Goal: Task Accomplishment & Management: Complete application form

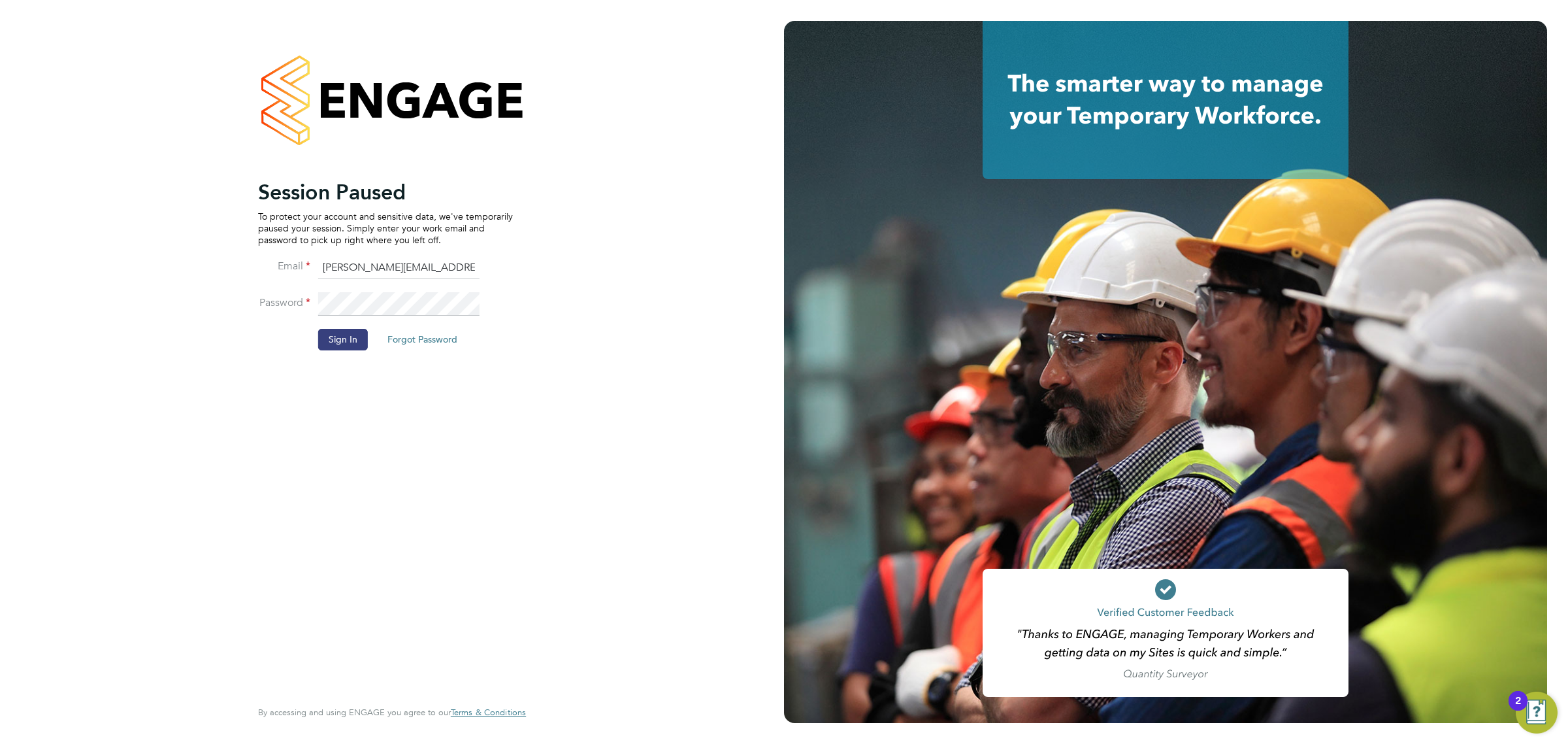
click at [345, 337] on button "Sign In" at bounding box center [343, 339] width 50 height 21
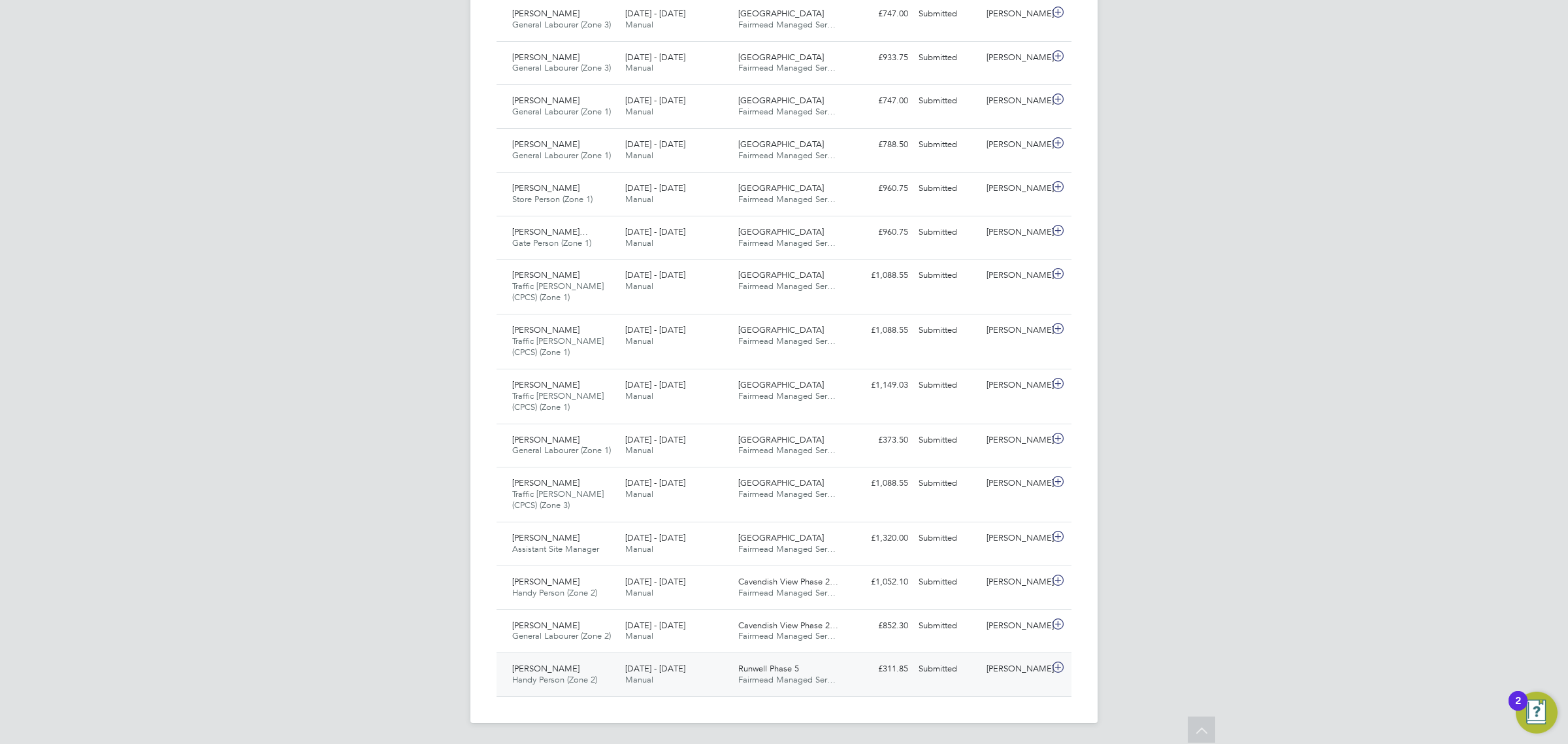
click at [994, 667] on div "[PERSON_NAME]" at bounding box center [1015, 669] width 68 height 21
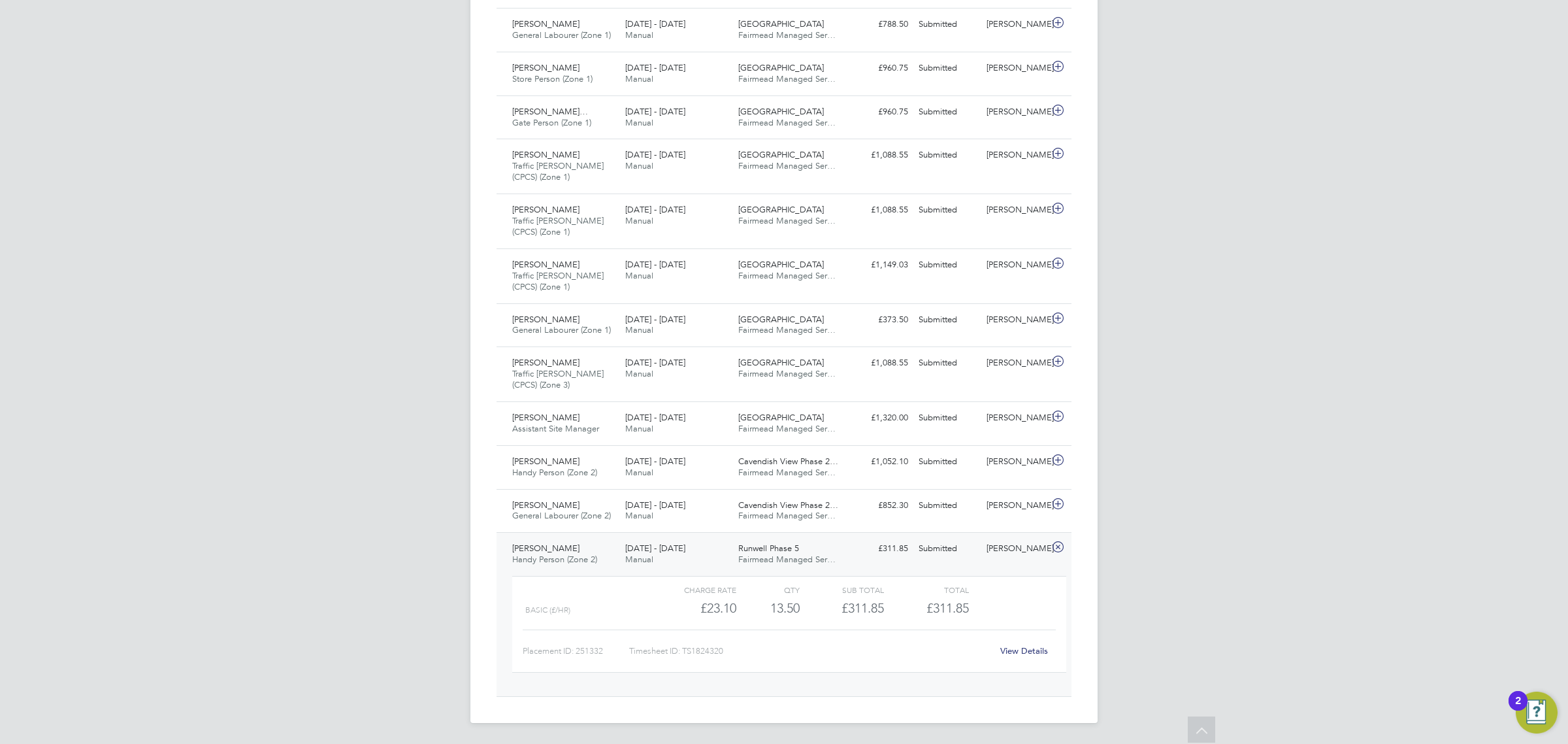
click at [1014, 654] on link "View Details" at bounding box center [1024, 650] width 48 height 11
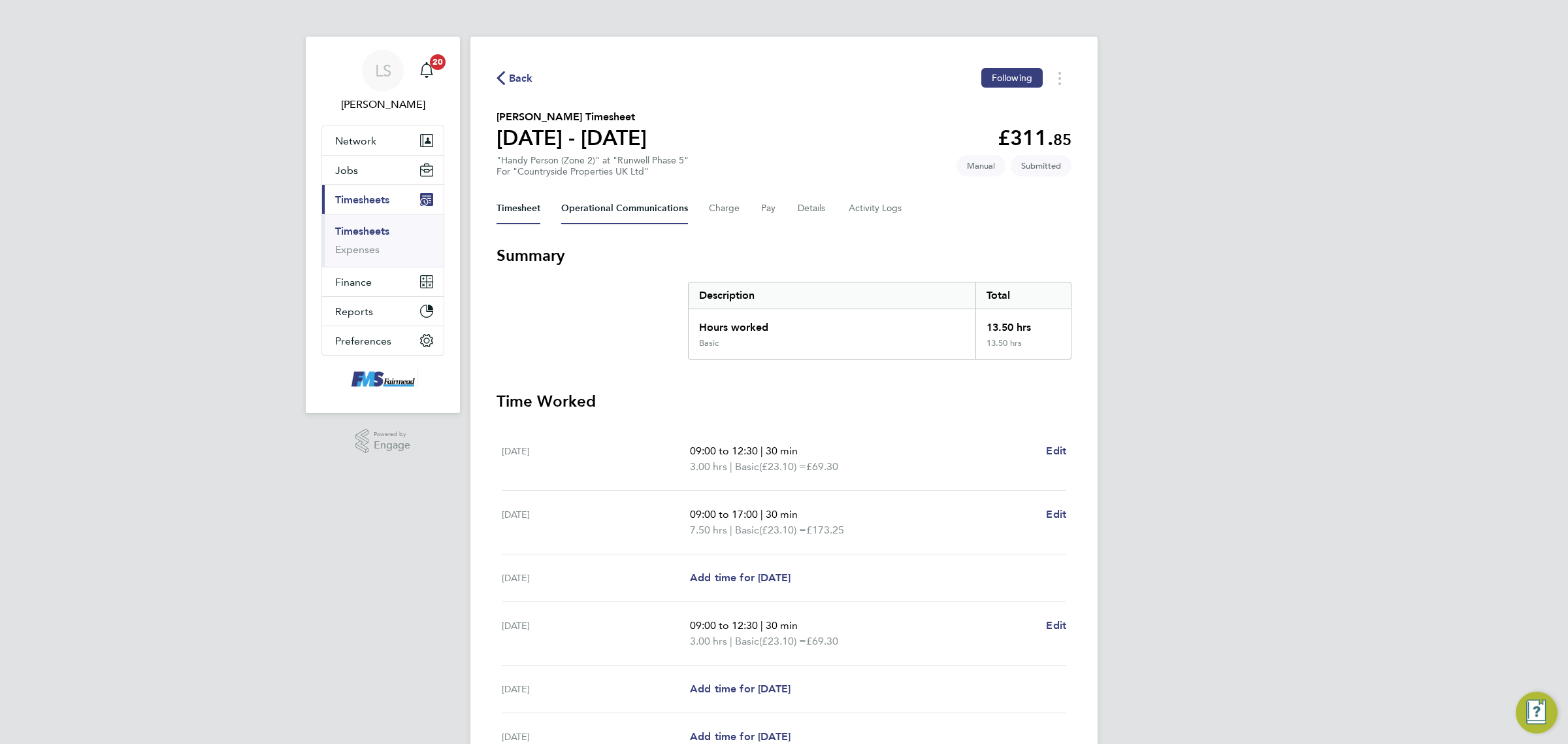
click at [661, 196] on Communications-tab "Operational Communications" at bounding box center [624, 208] width 127 height 31
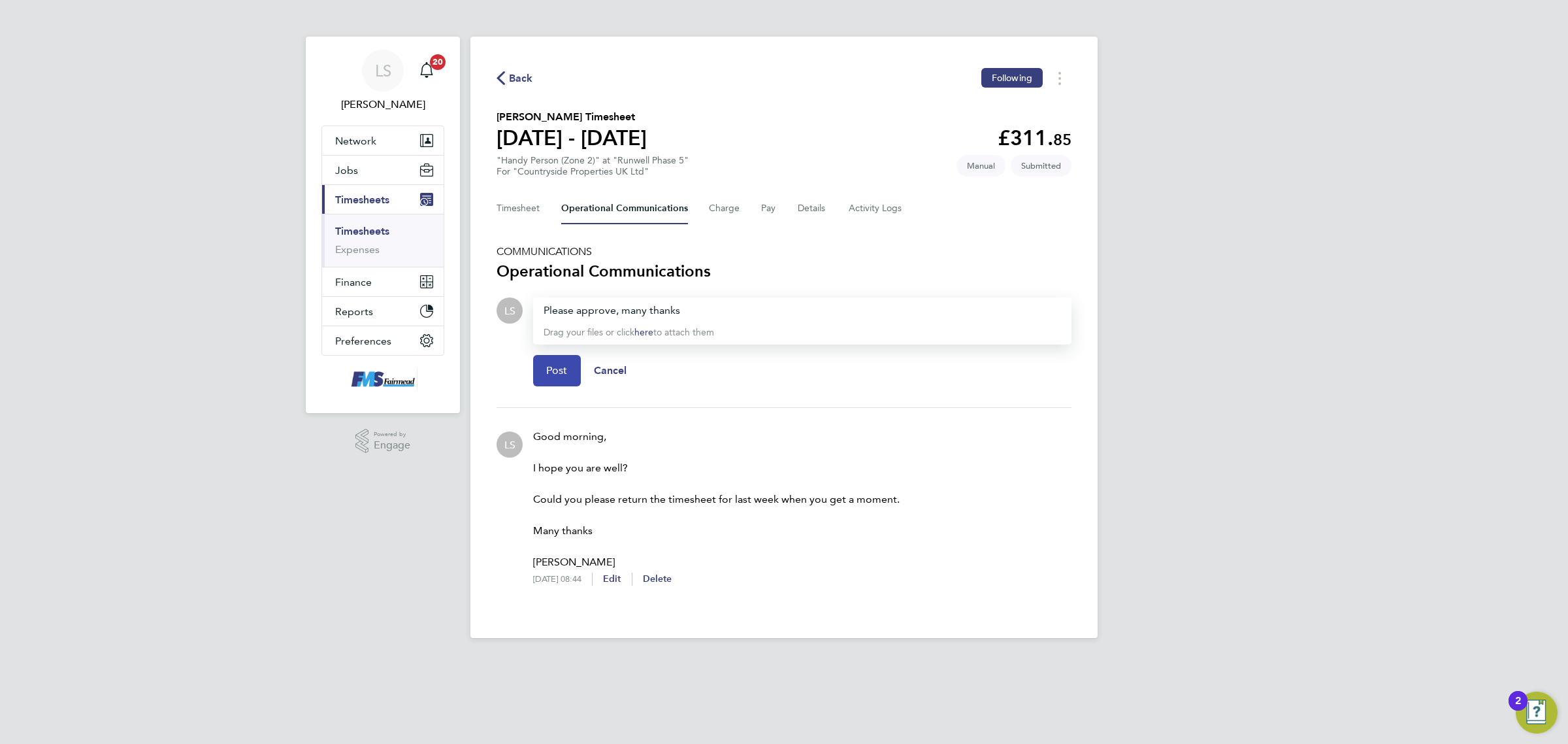
click at [560, 364] on span "Post" at bounding box center [557, 371] width 21 height 13
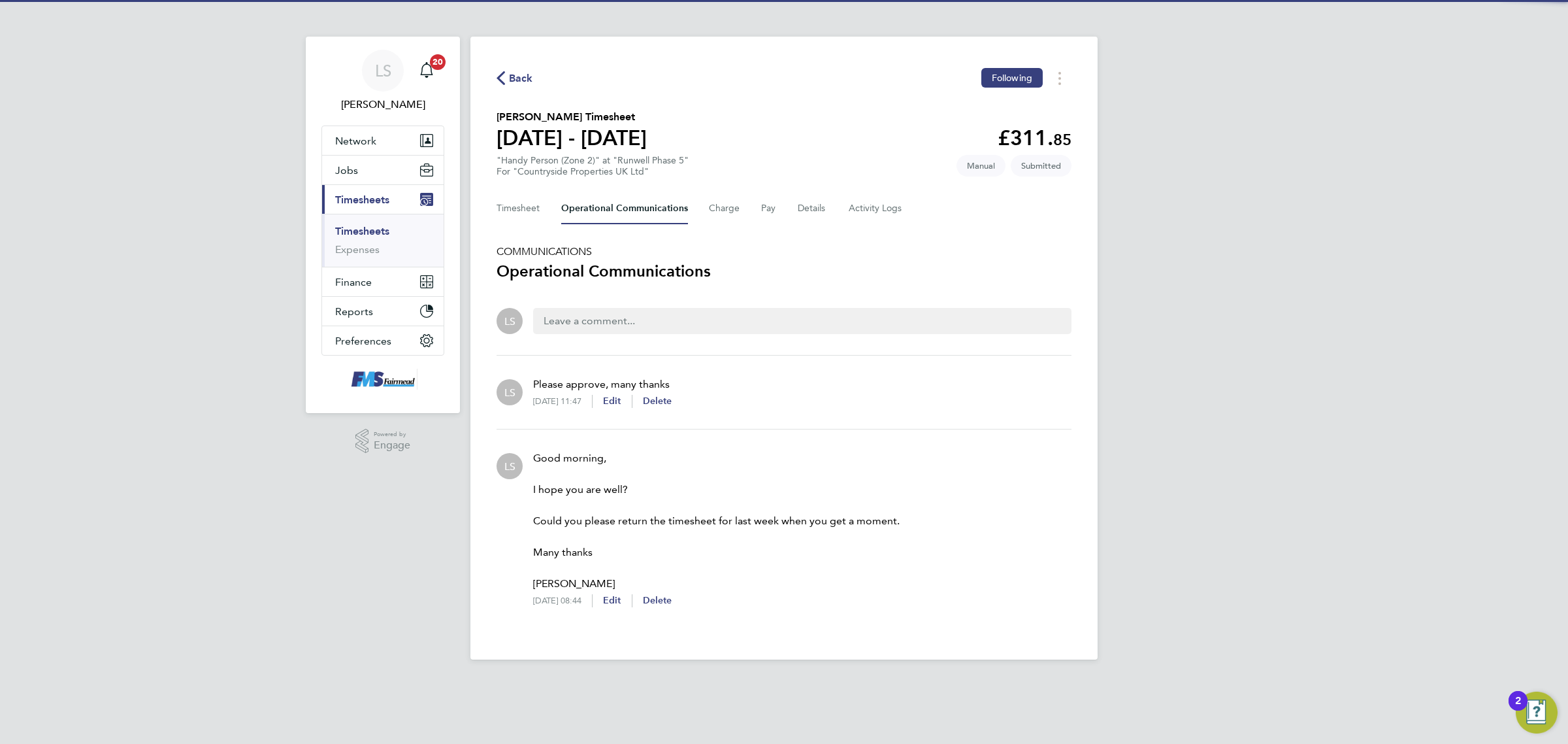
click at [340, 224] on ul "Timesheets Expenses" at bounding box center [382, 240] width 121 height 53
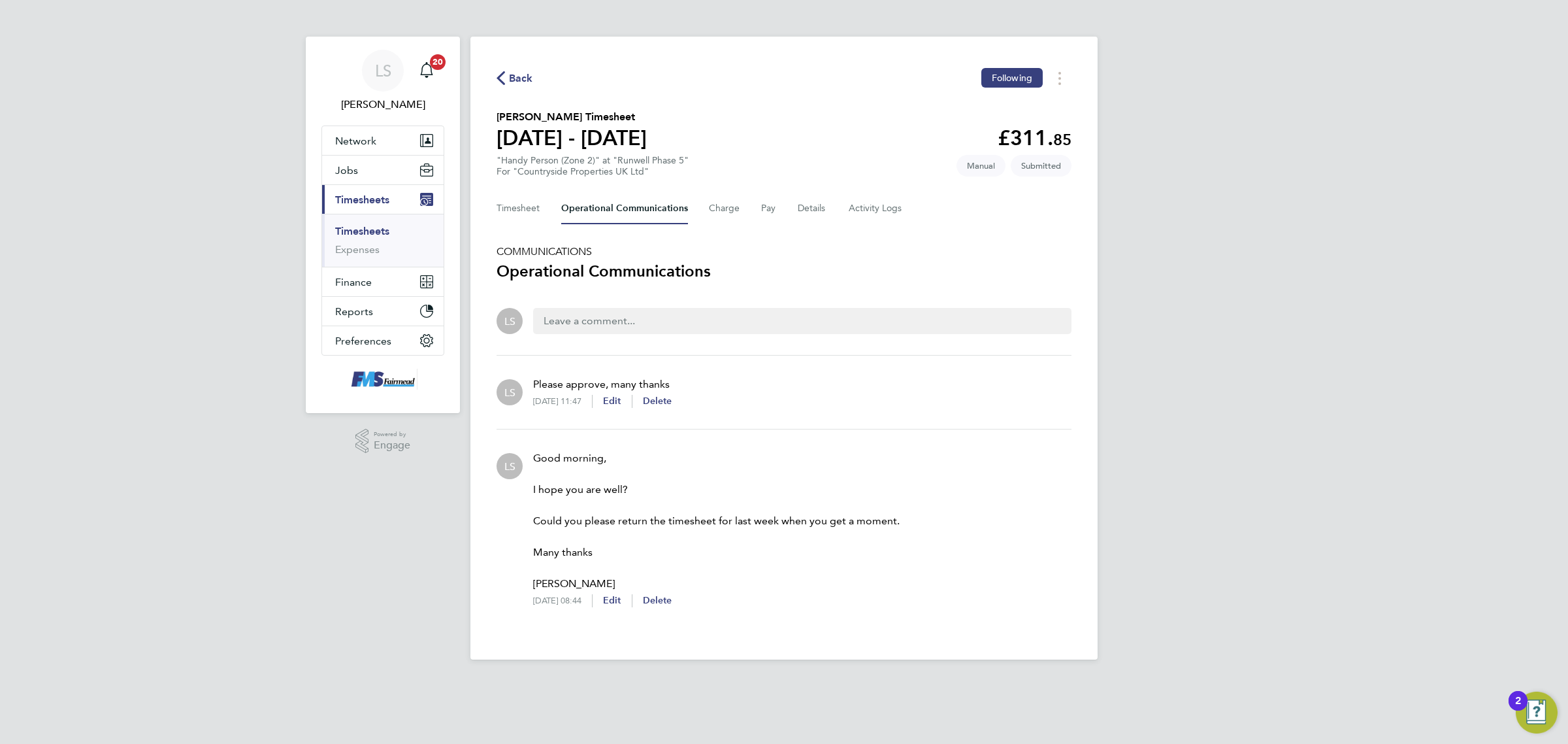
click at [345, 231] on link "Timesheets" at bounding box center [362, 231] width 54 height 13
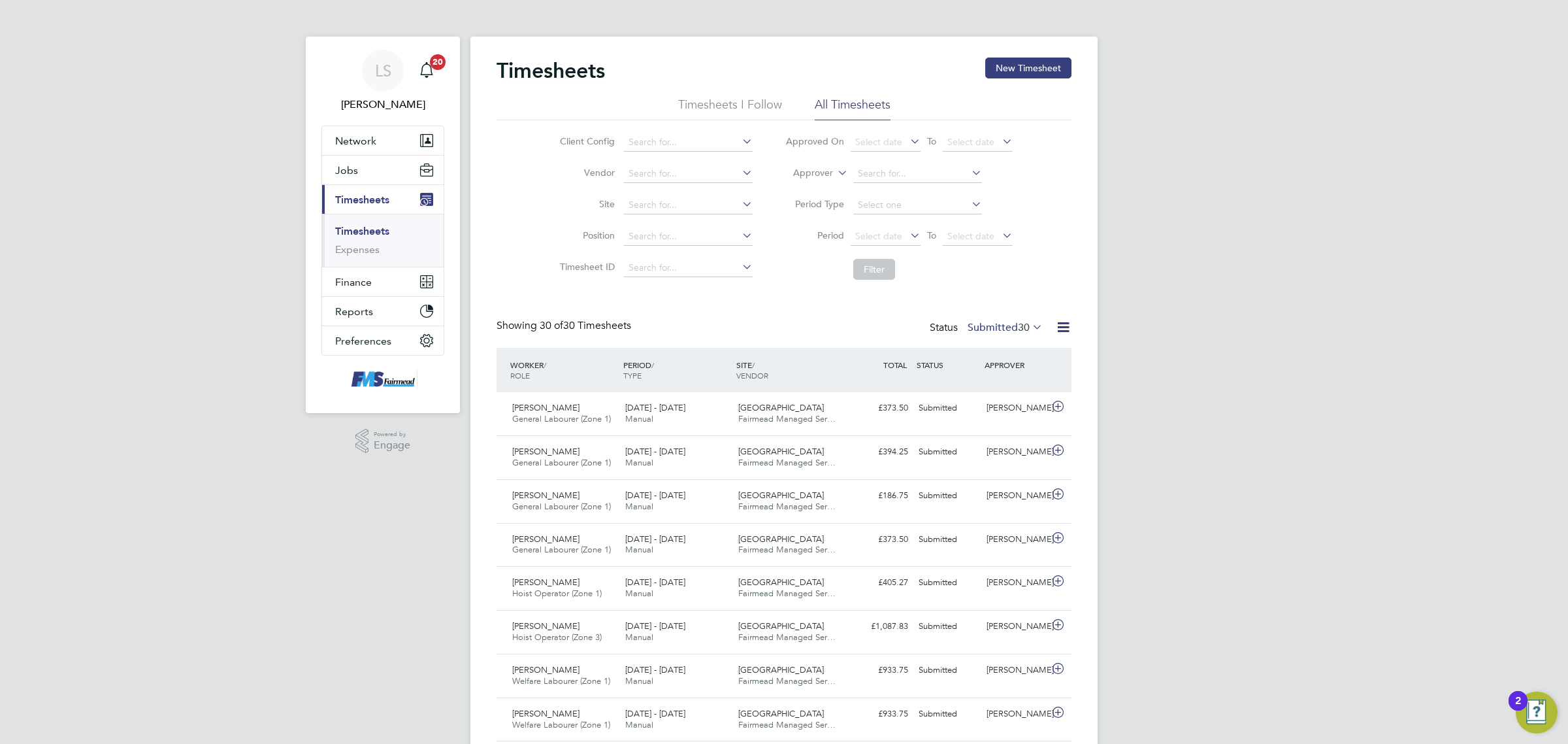
click at [980, 325] on label "Submitted 30" at bounding box center [1004, 327] width 75 height 13
click at [360, 177] on button "Jobs" at bounding box center [382, 169] width 121 height 29
click at [356, 219] on link "Vacancies" at bounding box center [358, 220] width 46 height 13
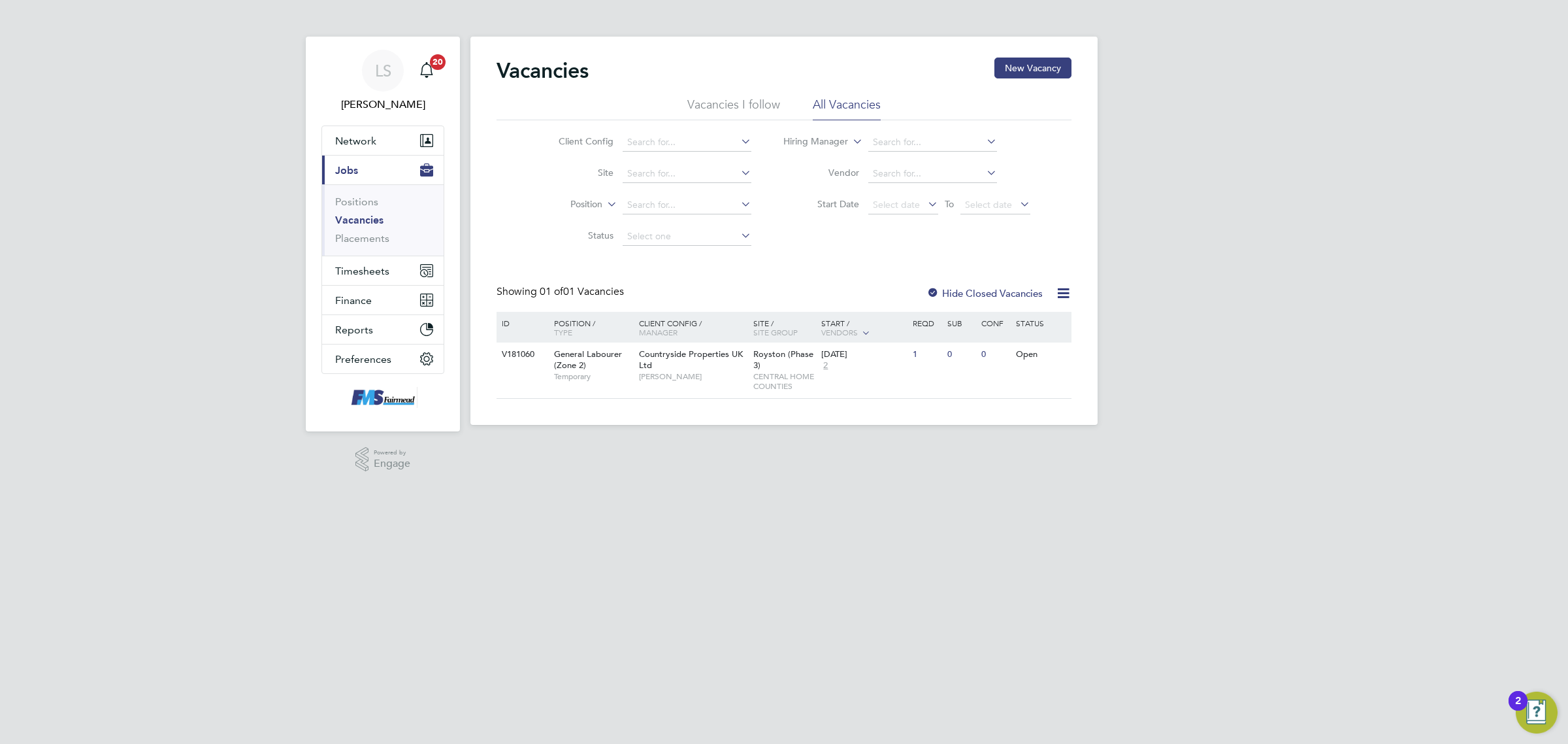
click at [362, 217] on link "Vacancies" at bounding box center [359, 220] width 48 height 13
click at [663, 194] on li "Position" at bounding box center [645, 205] width 246 height 31
click at [374, 237] on link "Placements" at bounding box center [362, 238] width 54 height 13
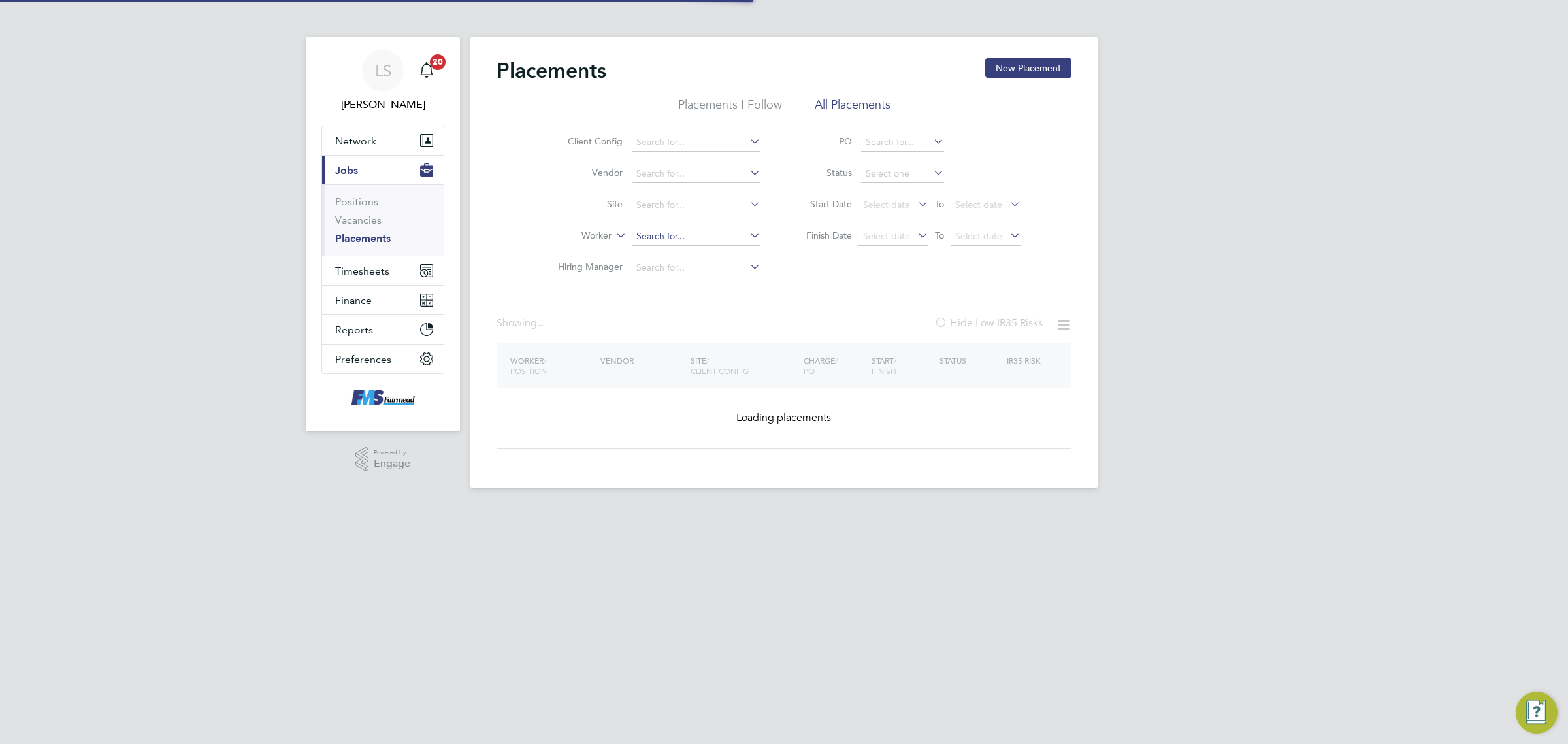
click at [671, 236] on input at bounding box center [696, 236] width 129 height 19
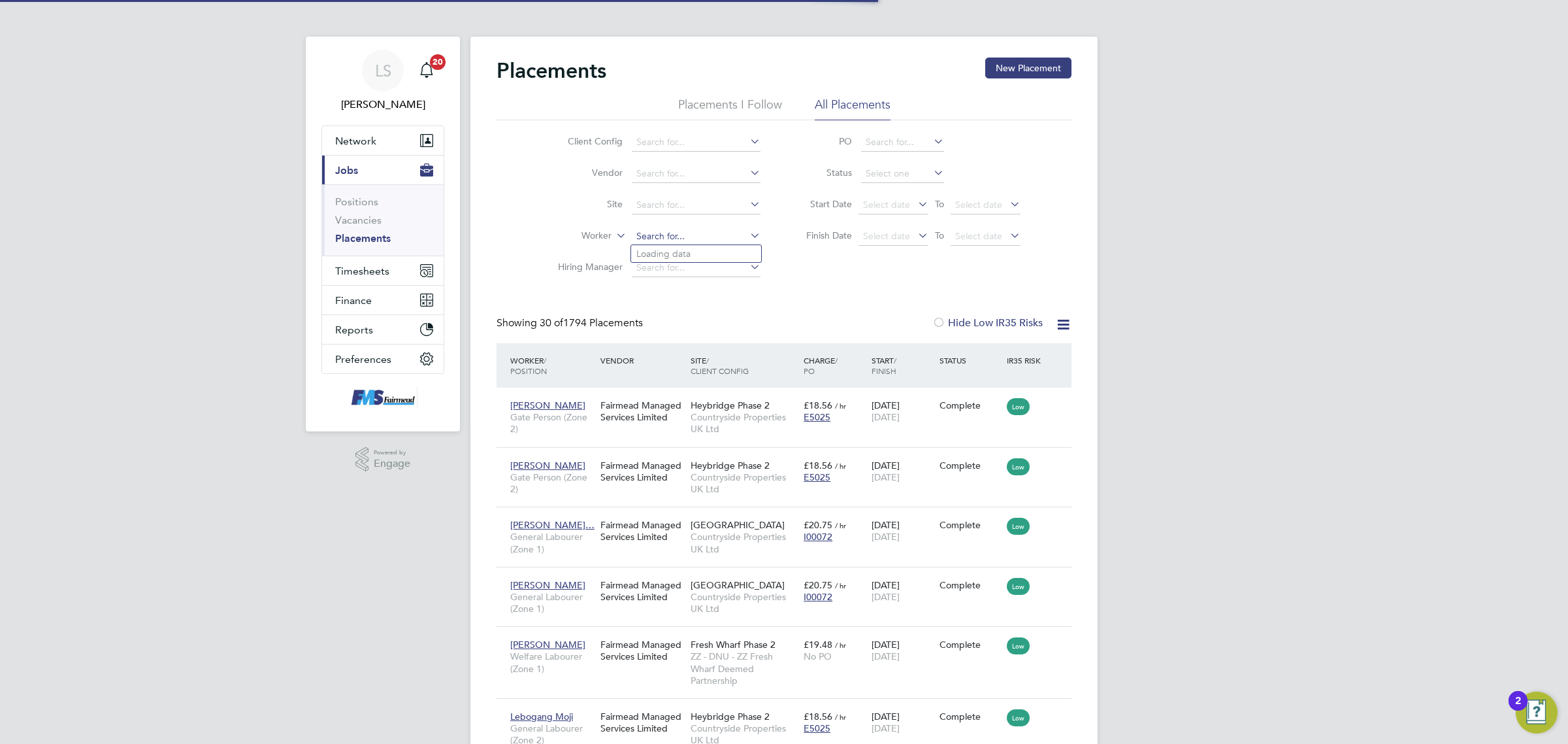
scroll to position [50, 113]
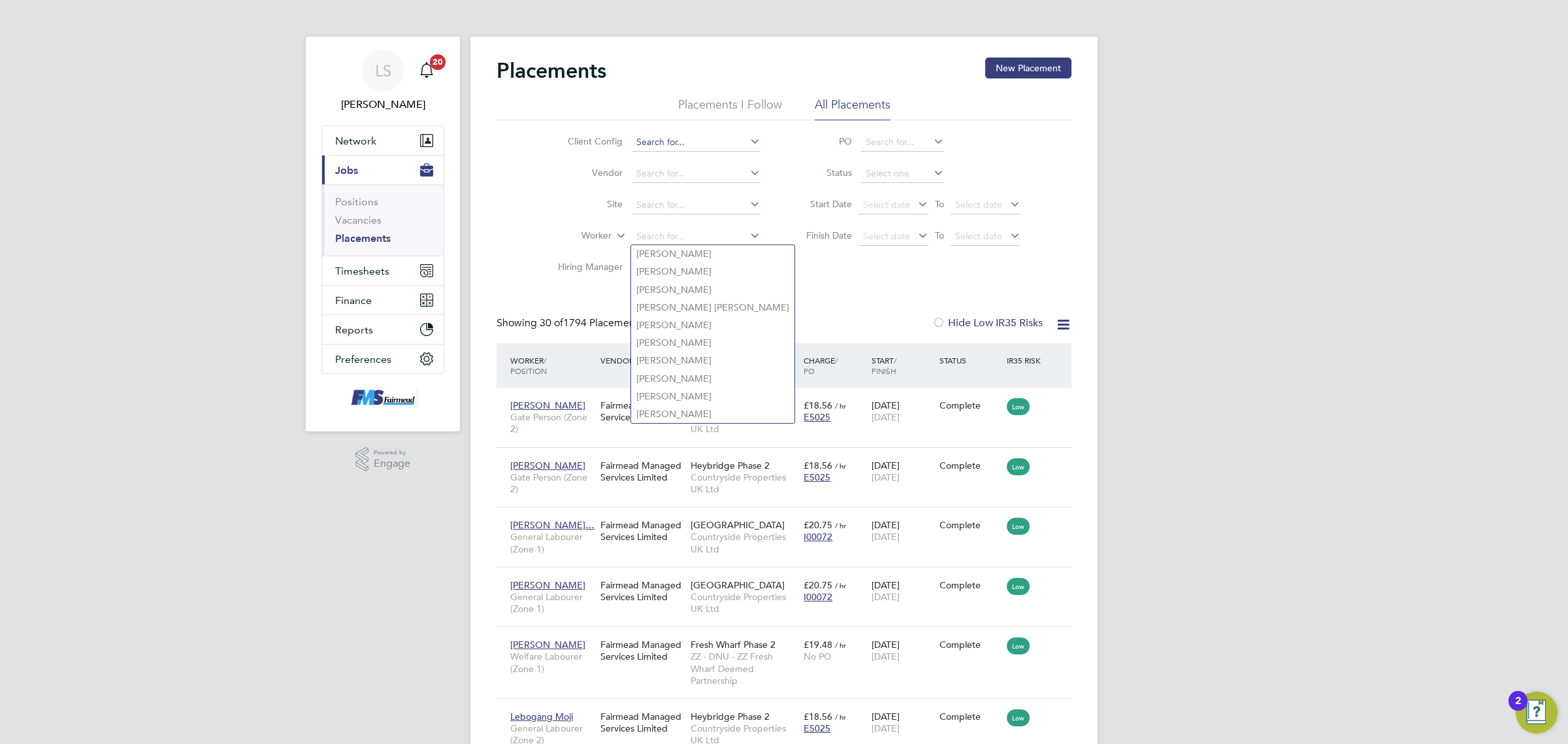
drag, startPoint x: 672, startPoint y: 234, endPoint x: 704, endPoint y: 144, distance: 95.5
click at [704, 144] on ul "Client Config Vendor Site Worker Hiring Manager" at bounding box center [654, 205] width 246 height 157
click at [676, 229] on input at bounding box center [696, 236] width 129 height 19
type input "="
click at [370, 274] on span "Timesheets" at bounding box center [362, 271] width 54 height 13
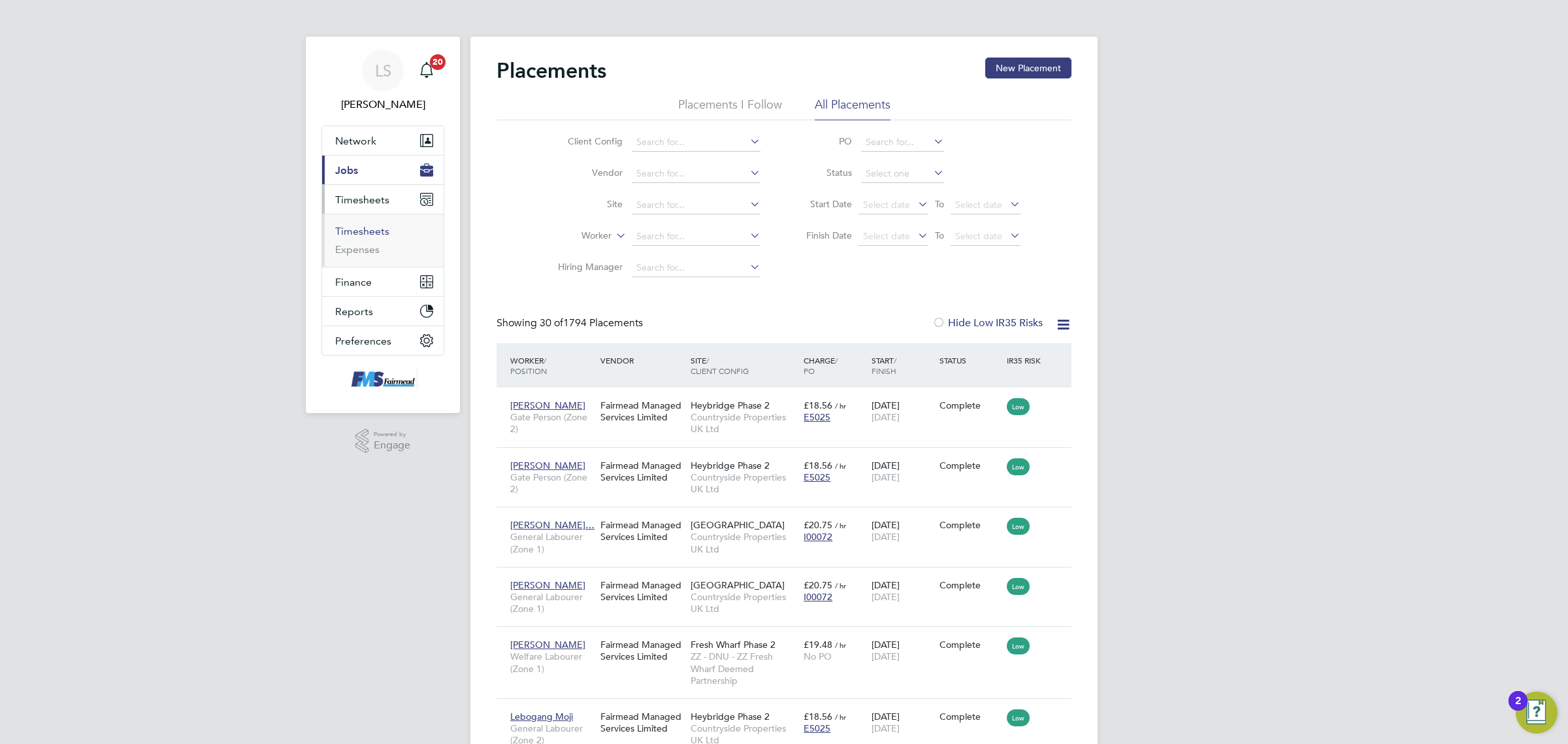
click at [364, 226] on link "Timesheets" at bounding box center [362, 231] width 54 height 13
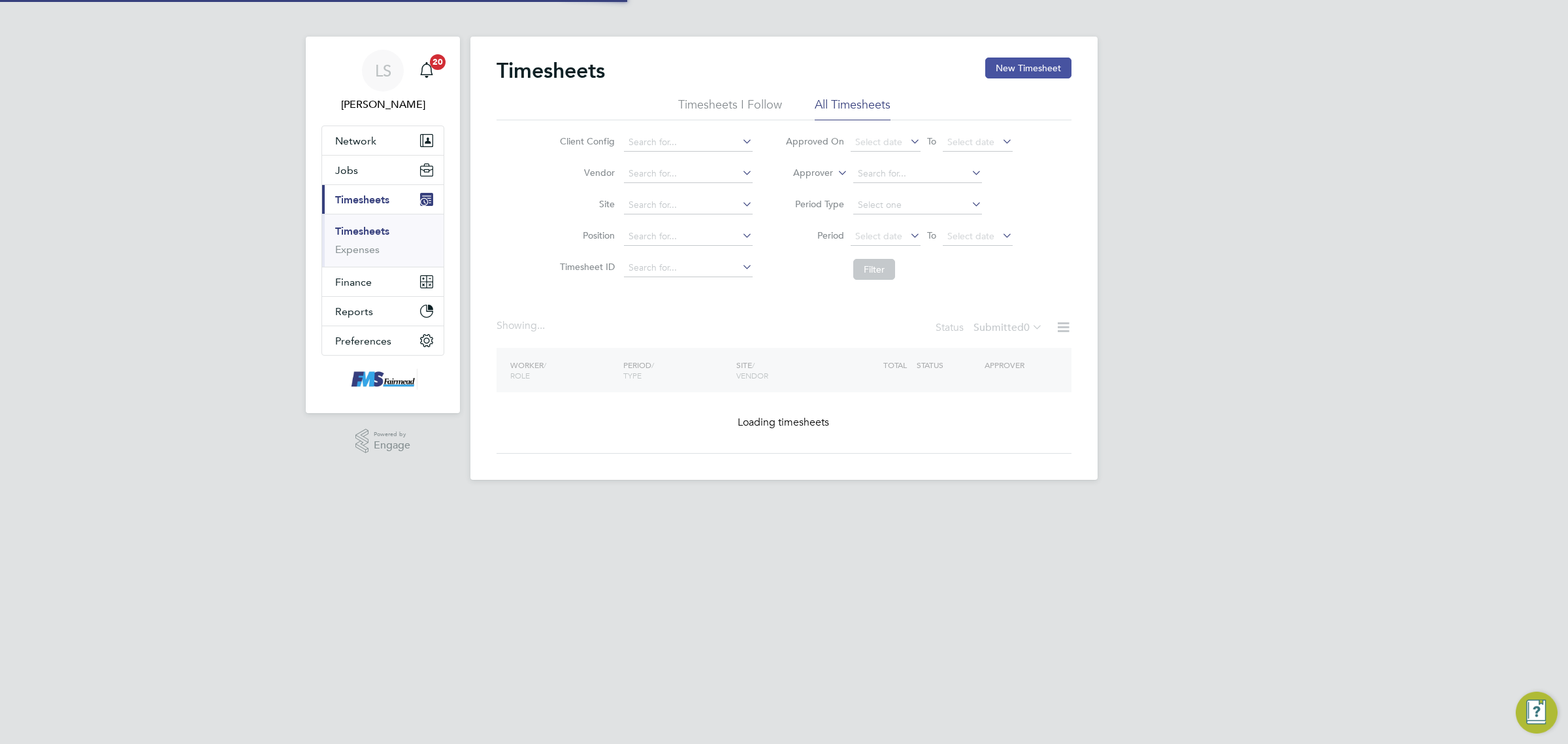
click at [1040, 69] on button "New Timesheet" at bounding box center [1028, 68] width 86 height 21
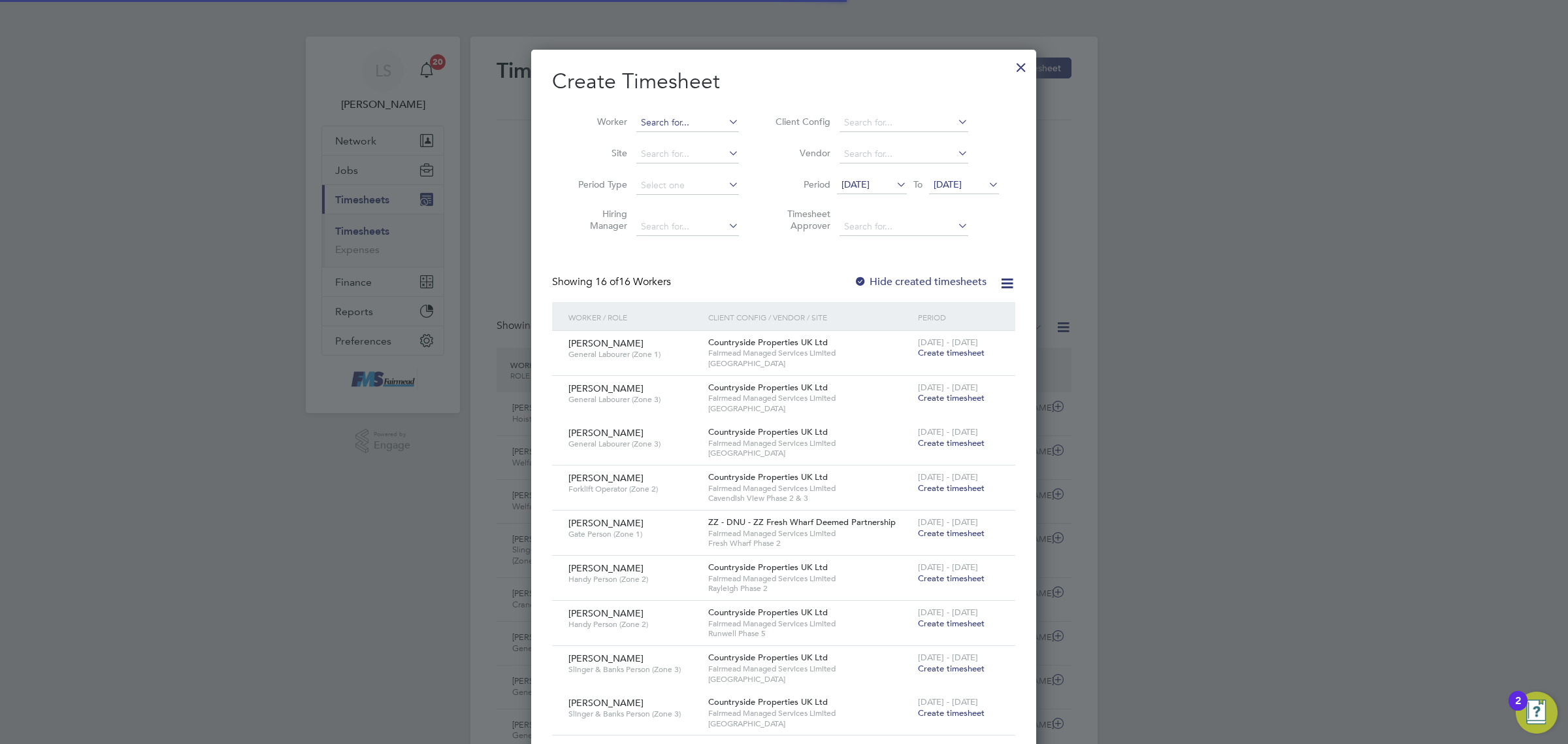
click at [713, 118] on input at bounding box center [687, 123] width 102 height 19
click at [716, 155] on b "Doyle" at bounding box center [753, 157] width 76 height 11
type input "Jon Doyle"
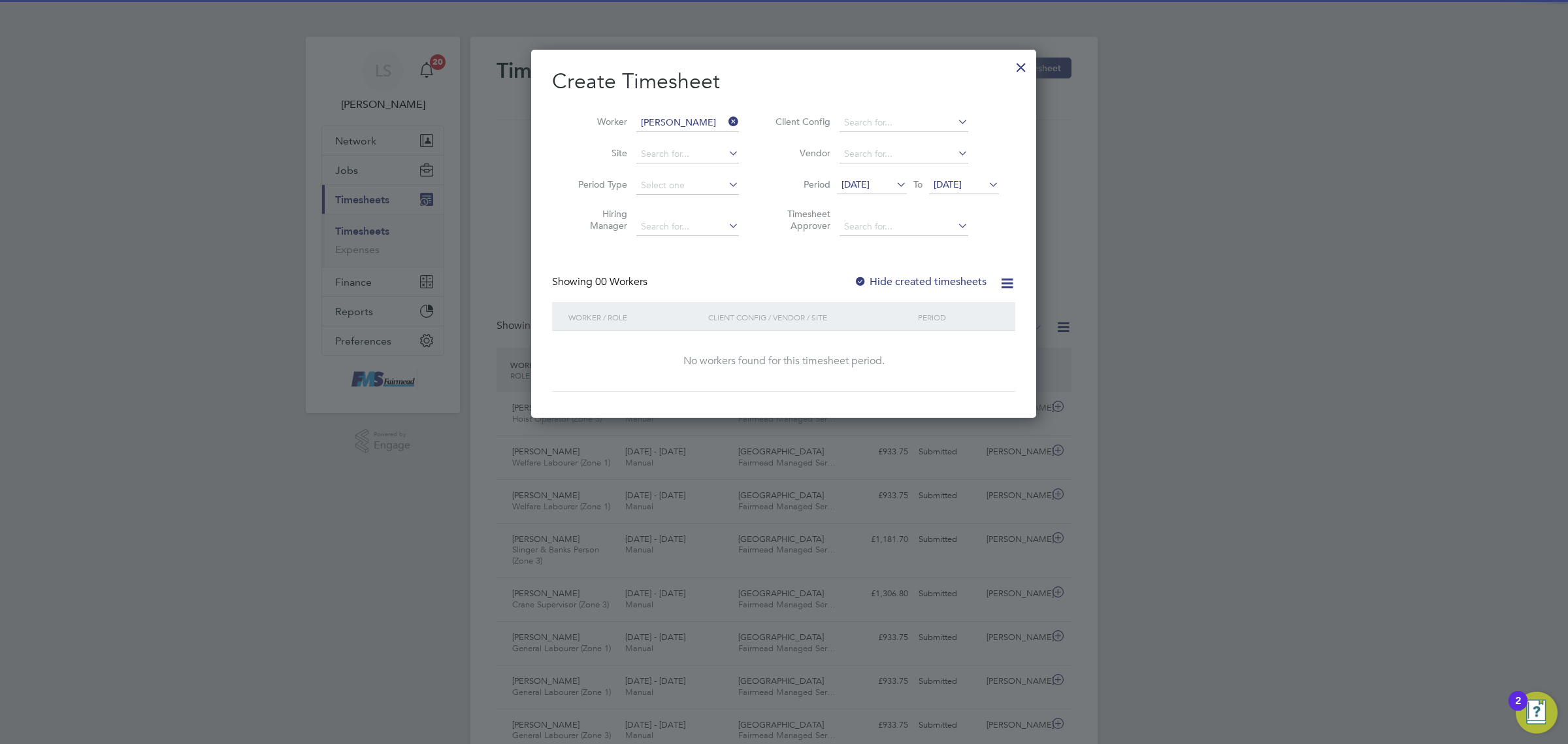
click at [945, 189] on span "17 Sep 2025" at bounding box center [963, 185] width 70 height 18
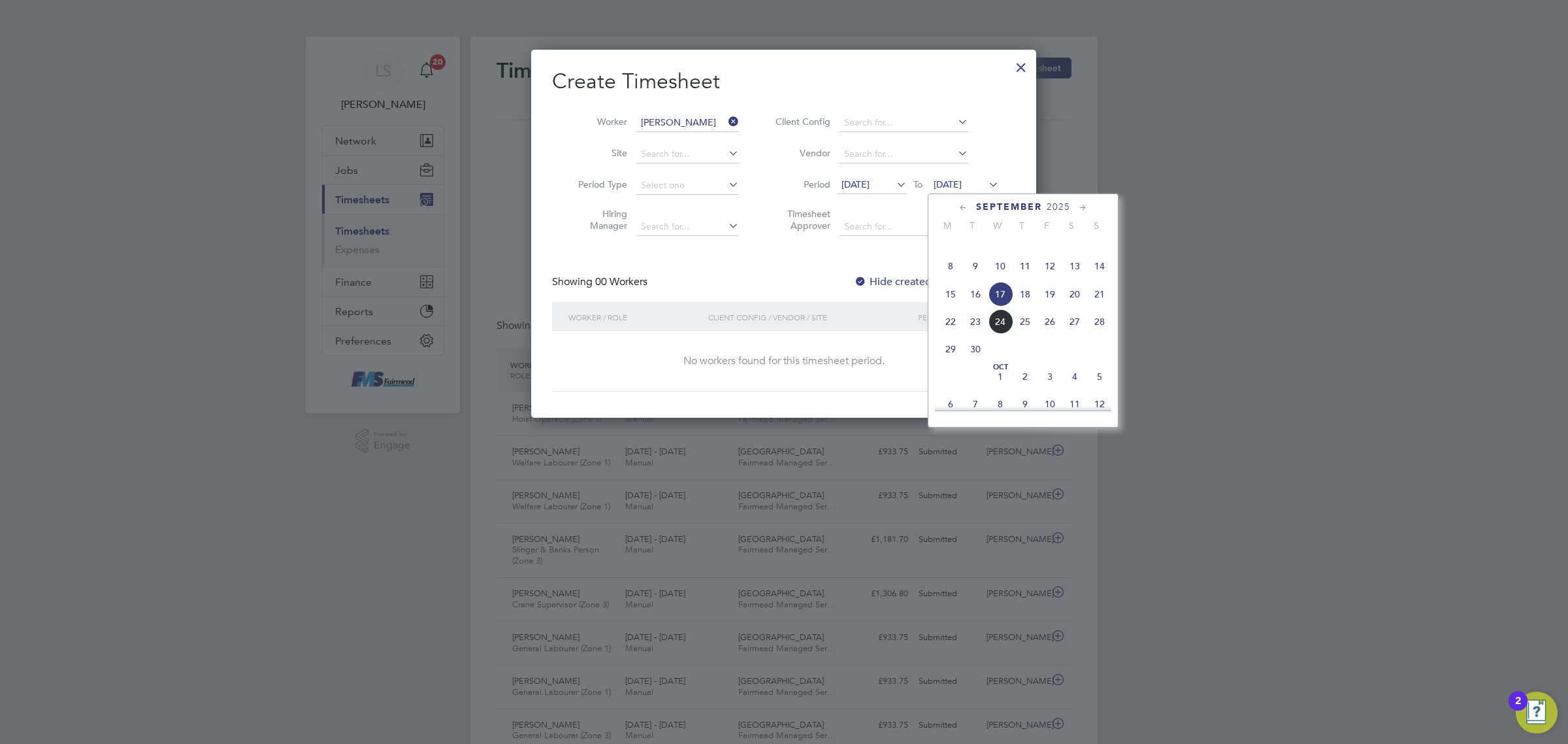
click at [1099, 331] on span "28" at bounding box center [1099, 321] width 25 height 25
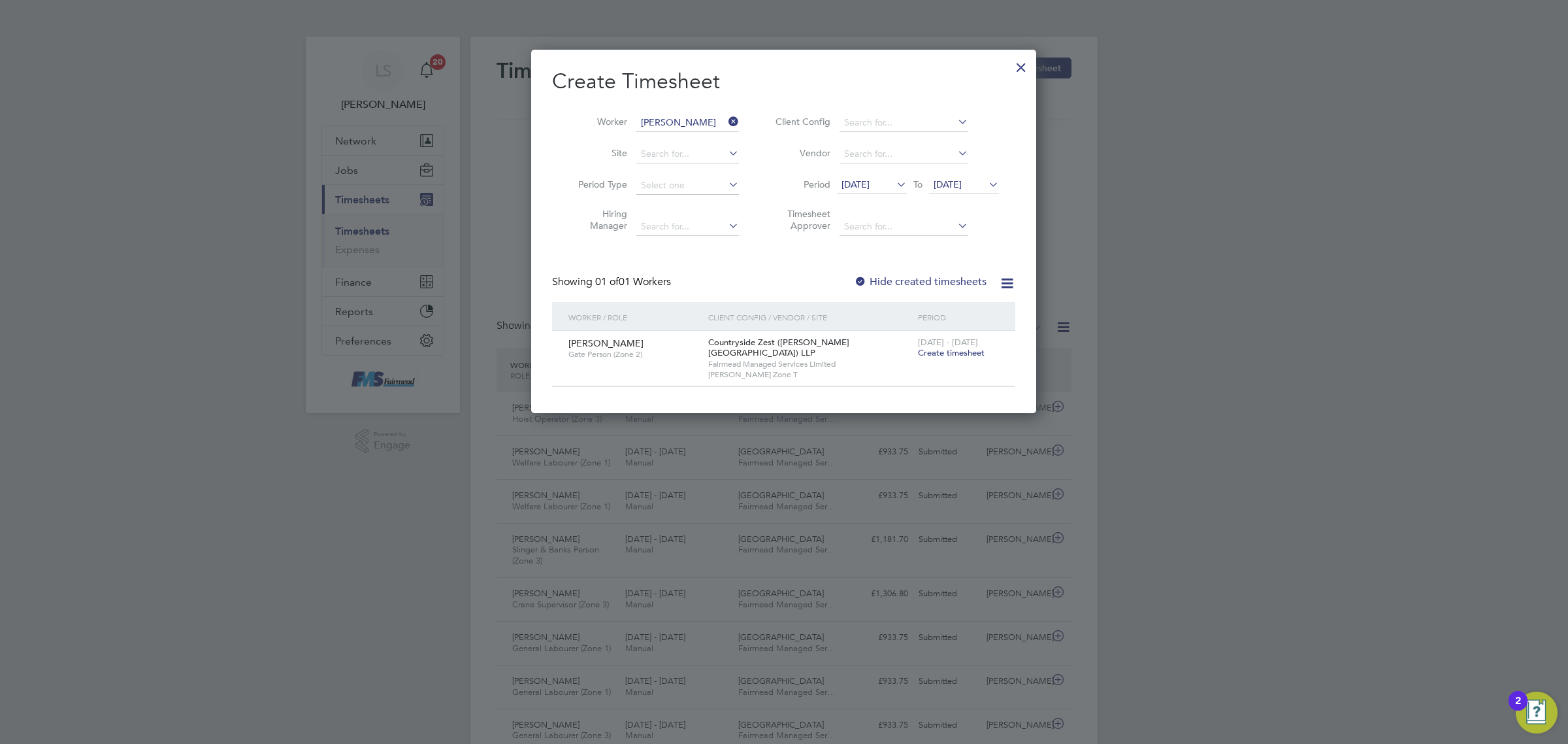
click at [961, 182] on span "28 Sep 2025" at bounding box center [947, 185] width 28 height 12
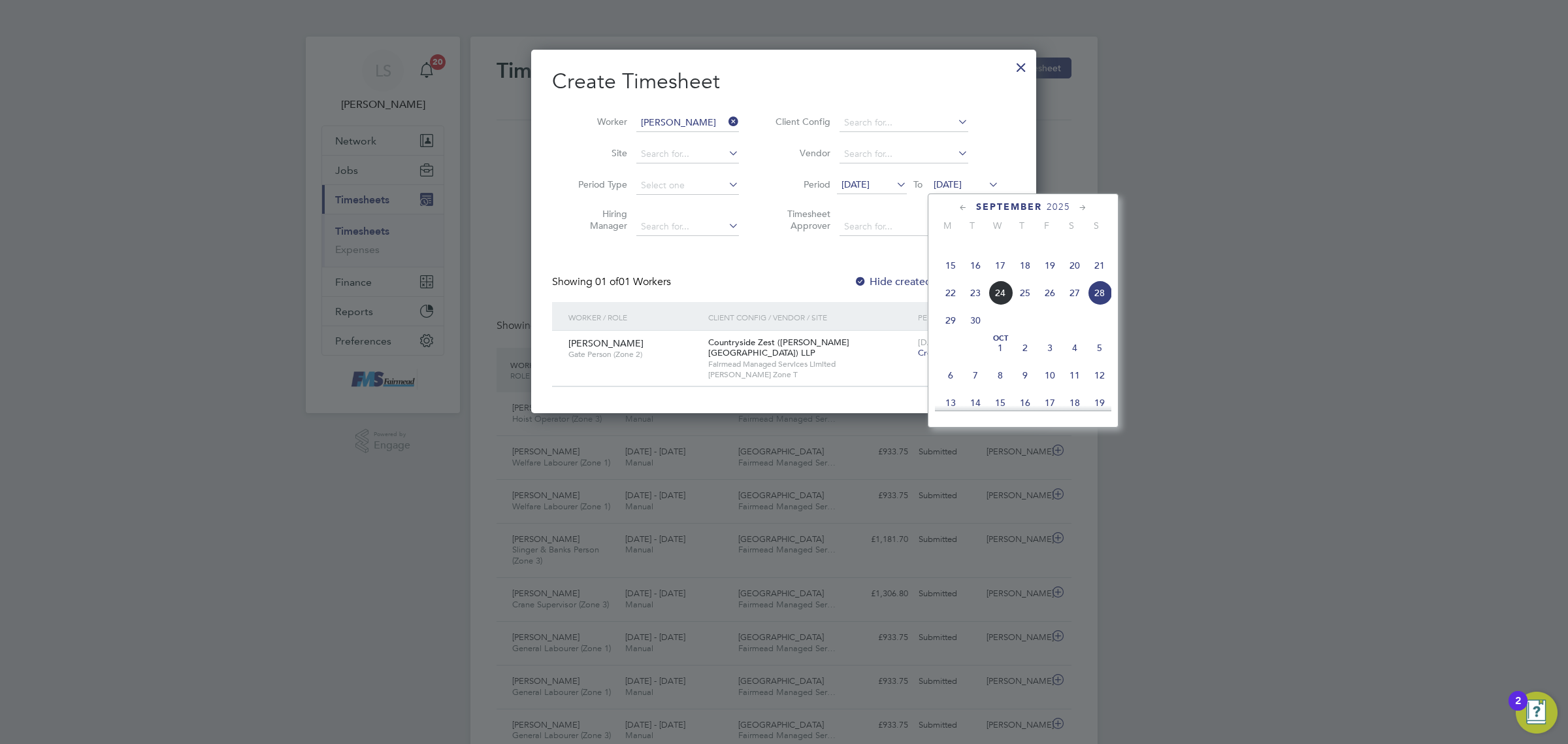
click at [1103, 275] on span "21" at bounding box center [1099, 265] width 25 height 25
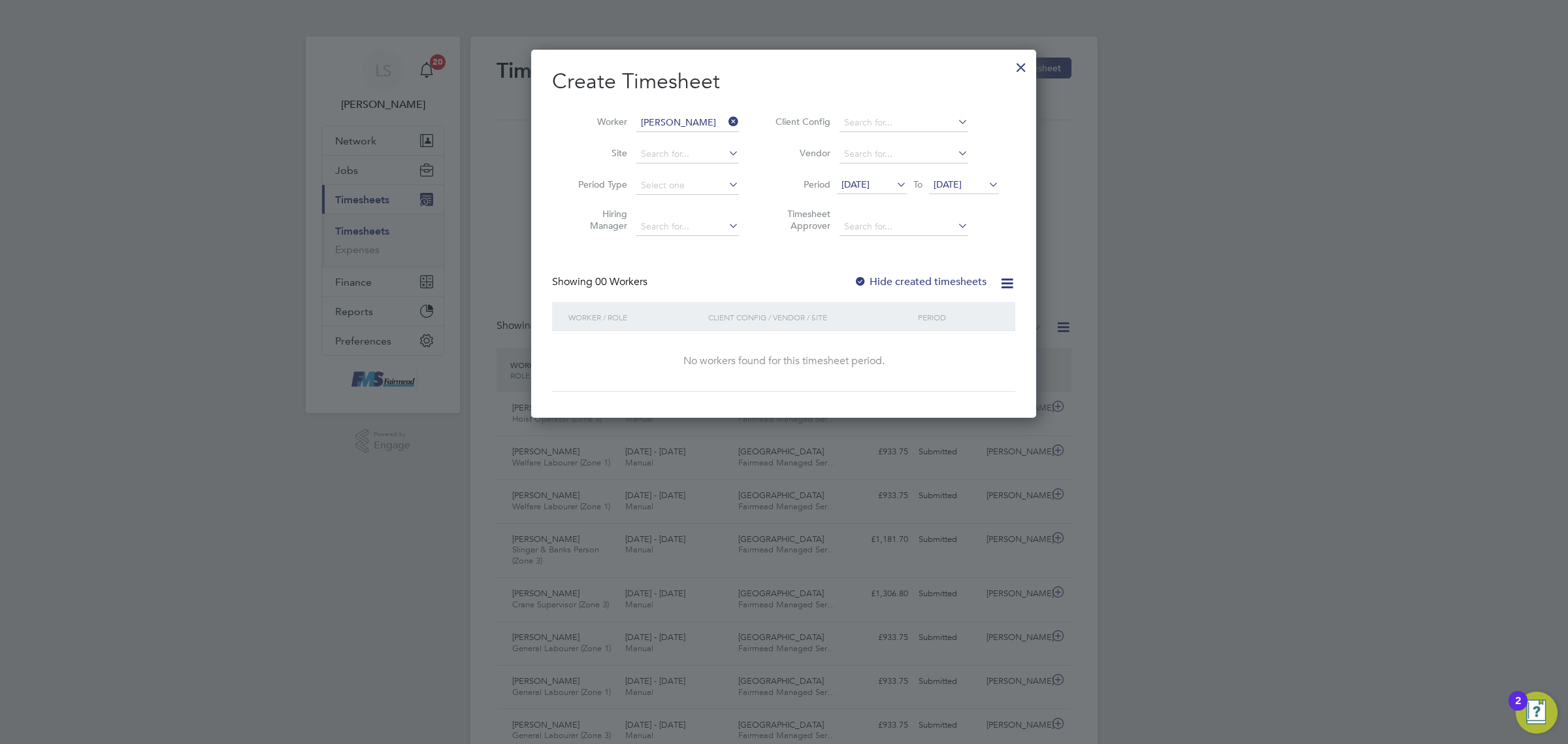
click at [917, 281] on label "Hide created timesheets" at bounding box center [920, 282] width 133 height 13
click at [954, 278] on label "Hide created timesheets" at bounding box center [920, 282] width 133 height 13
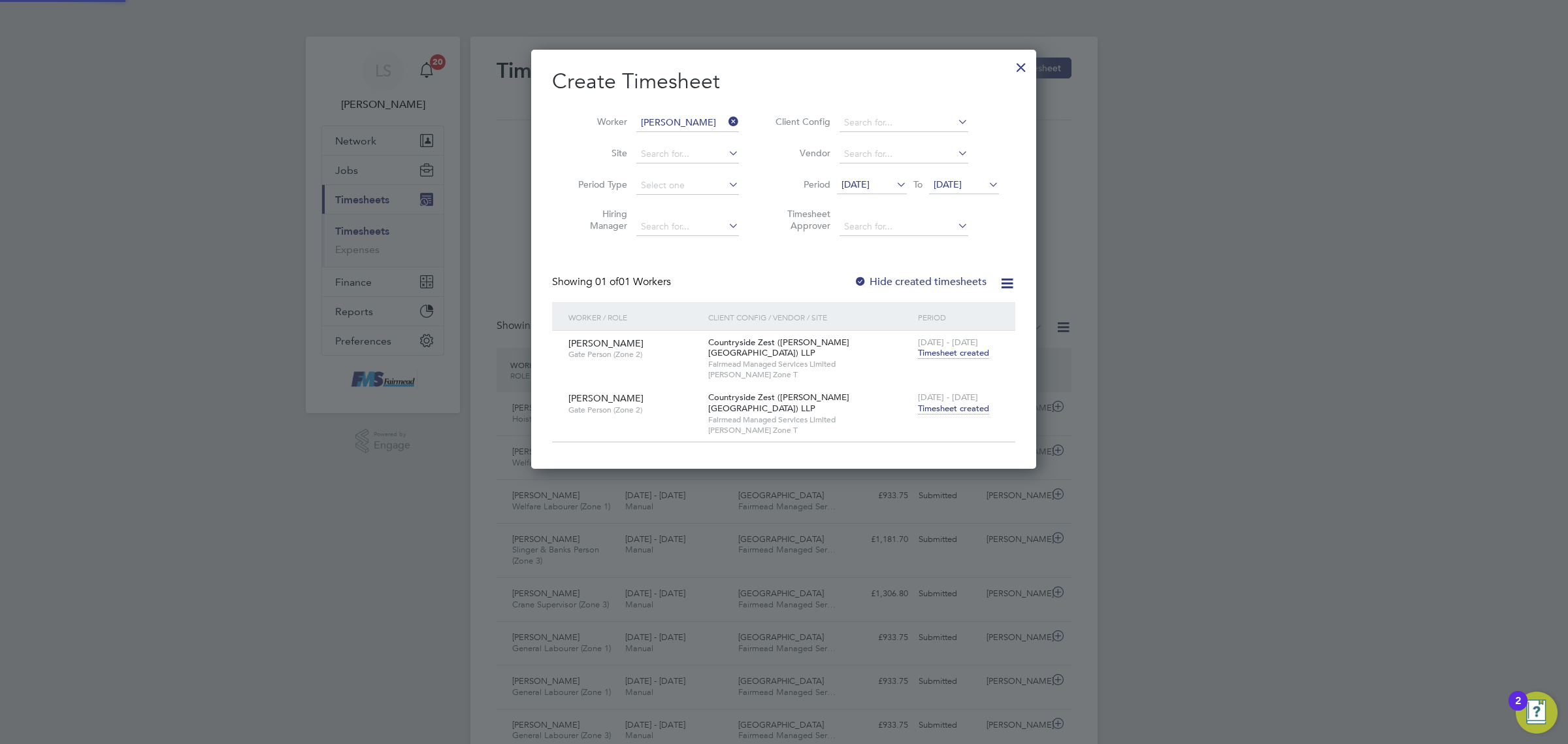
click at [954, 278] on label "Hide created timesheets" at bounding box center [920, 282] width 133 height 13
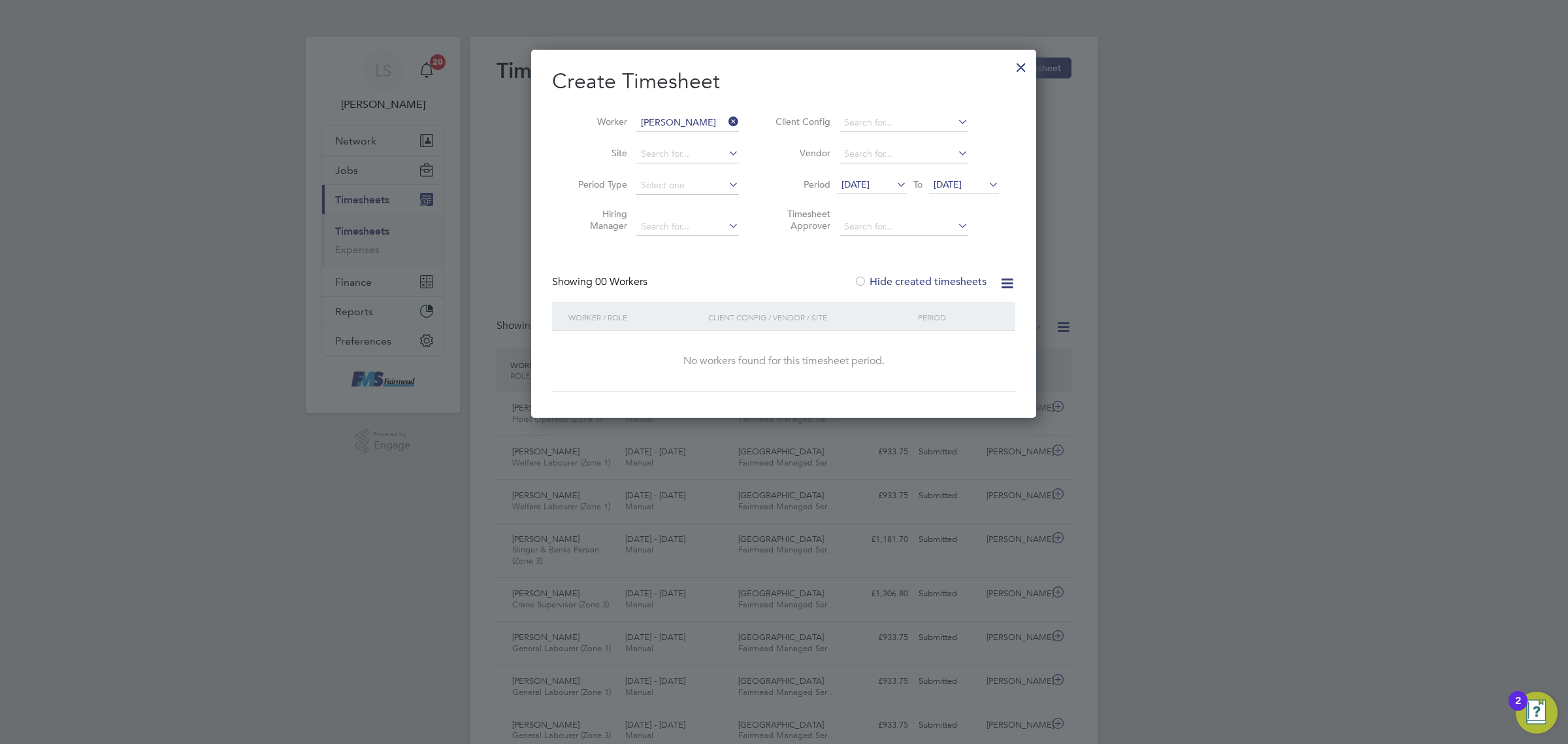
click at [954, 278] on label "Hide created timesheets" at bounding box center [920, 282] width 133 height 13
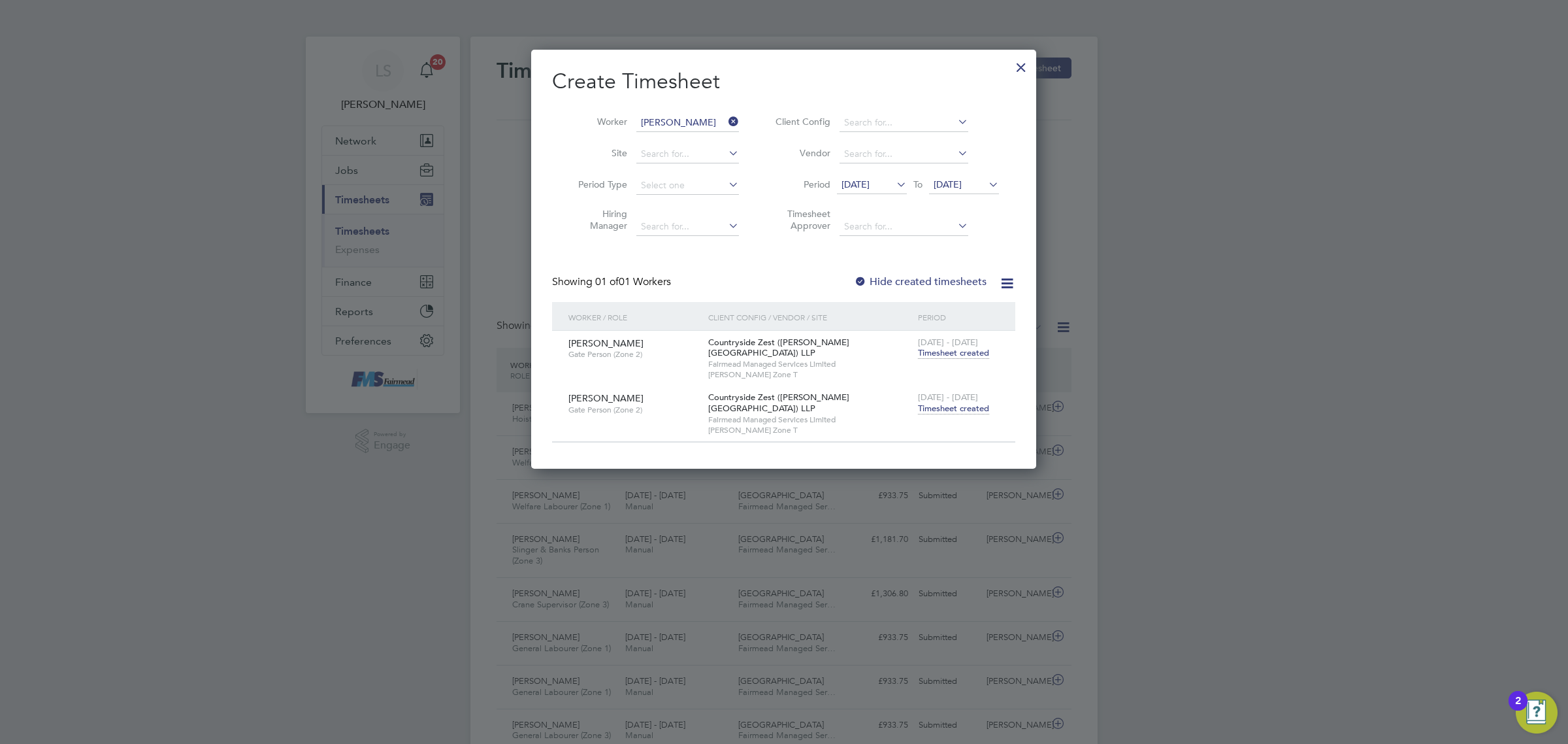
click at [955, 403] on span "Timesheet created" at bounding box center [953, 409] width 71 height 12
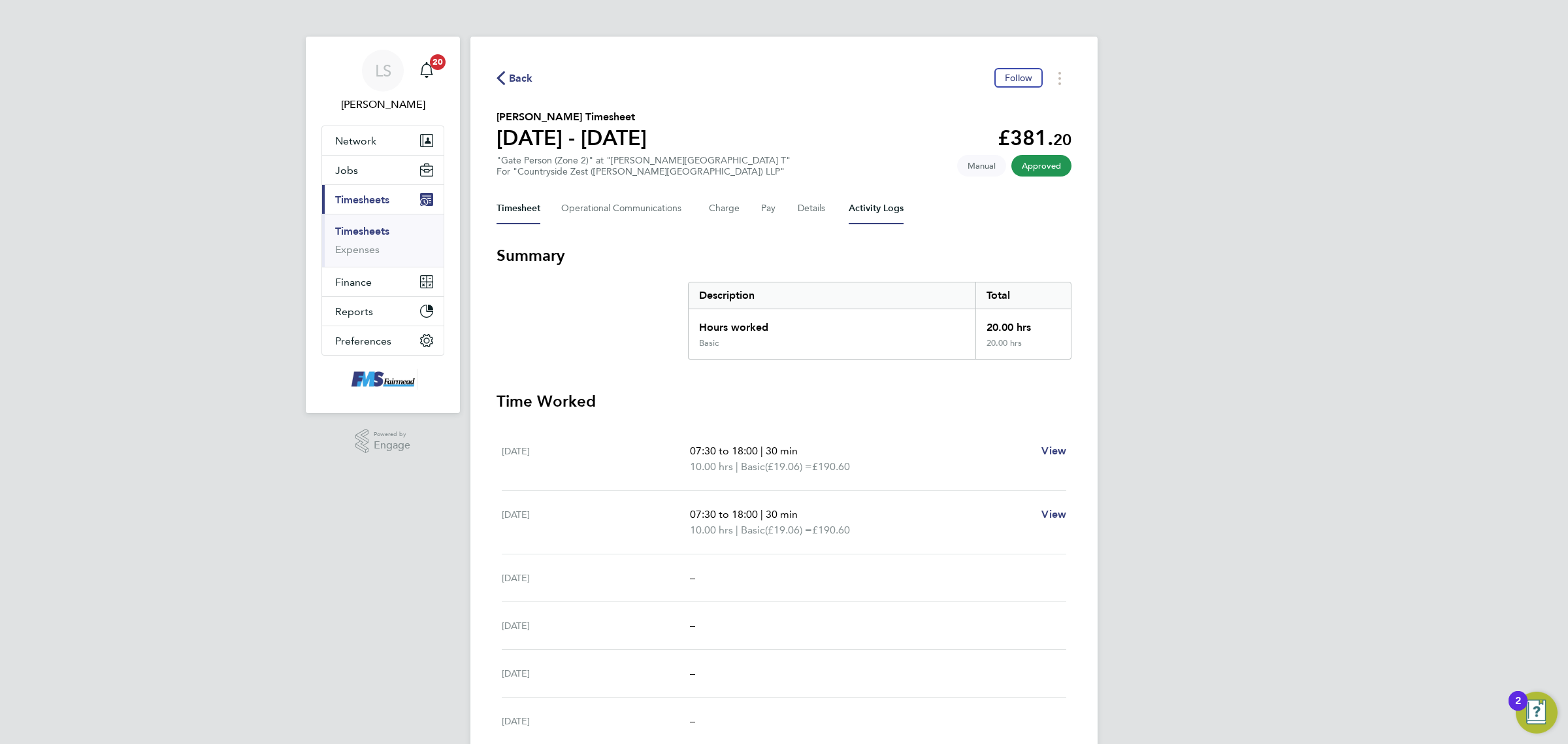
click at [859, 217] on Logs-tab "Activity Logs" at bounding box center [876, 208] width 55 height 31
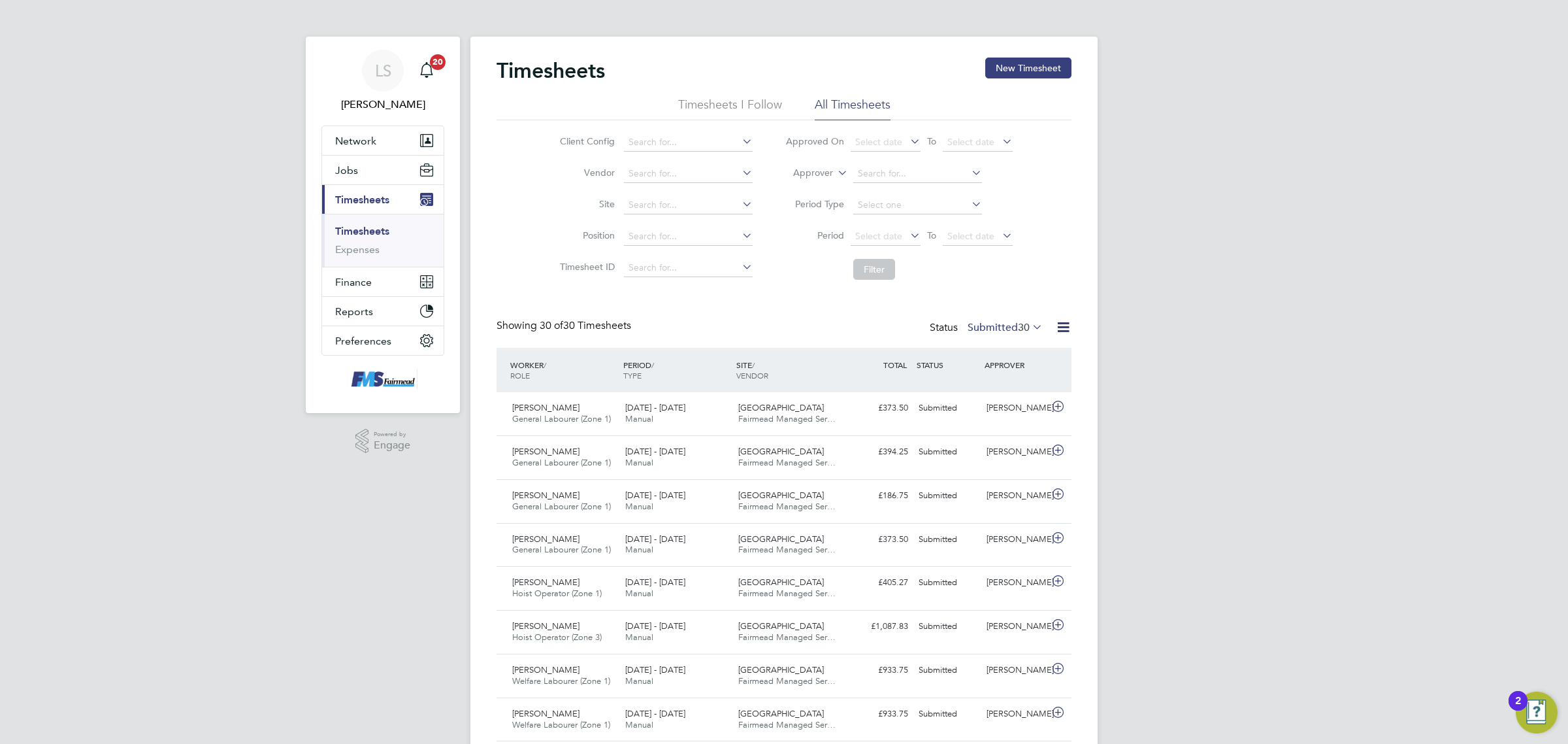
click at [389, 232] on link "Timesheets" at bounding box center [362, 231] width 54 height 13
